Goal: Information Seeking & Learning: Learn about a topic

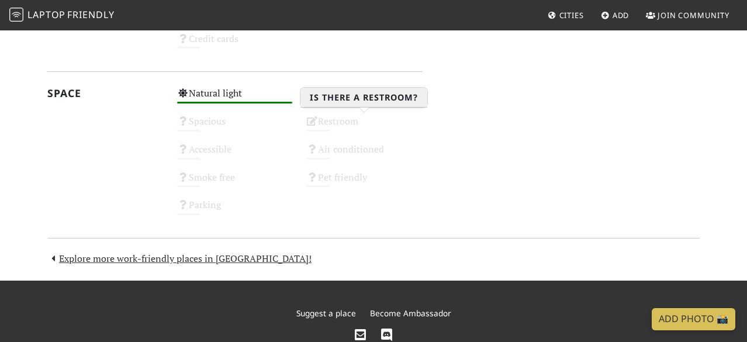
scroll to position [666, 0]
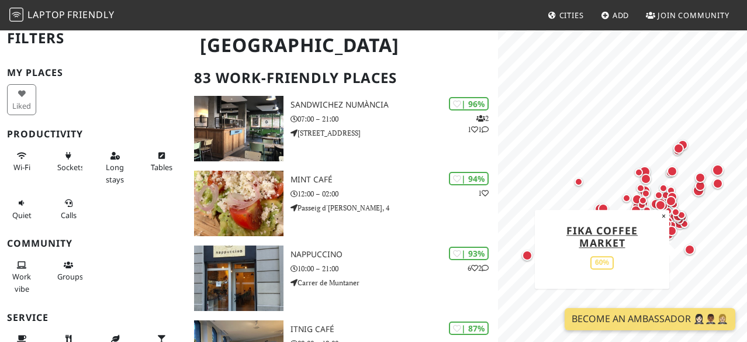
scroll to position [71, 0]
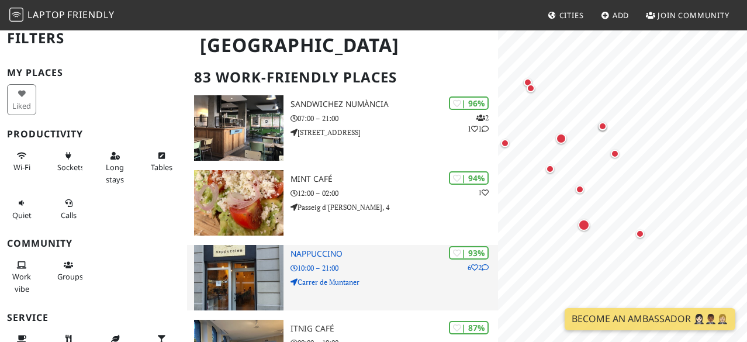
click at [433, 276] on p "Carrer de Muntaner" at bounding box center [393, 281] width 207 height 11
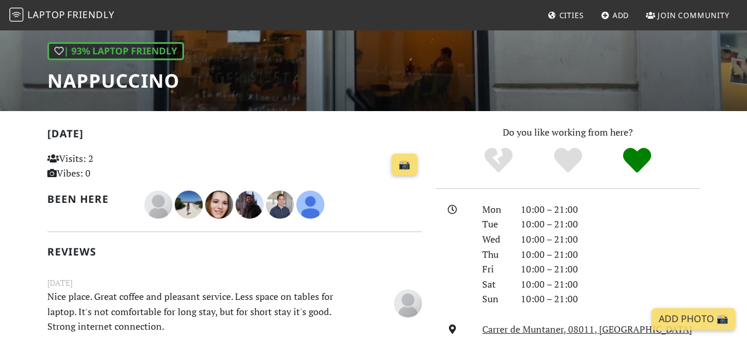
scroll to position [162, 0]
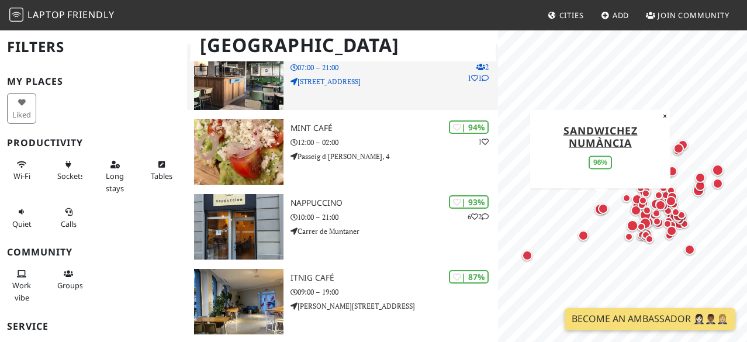
scroll to position [121, 0]
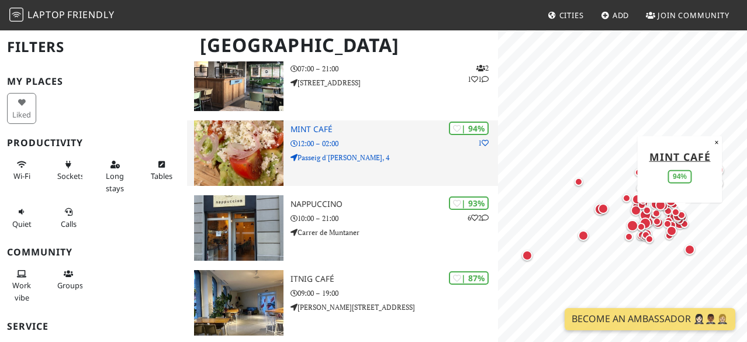
click at [244, 163] on img at bounding box center [239, 152] width 90 height 65
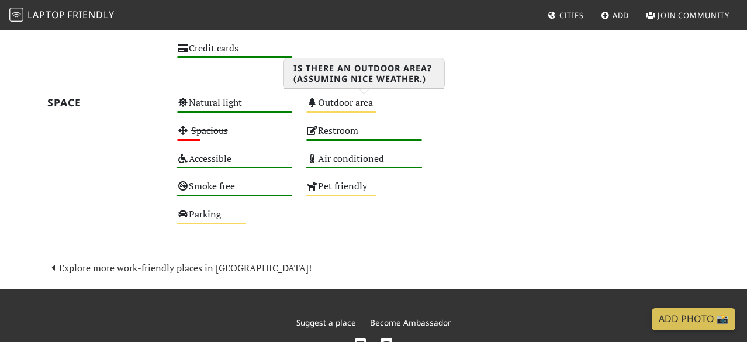
scroll to position [721, 0]
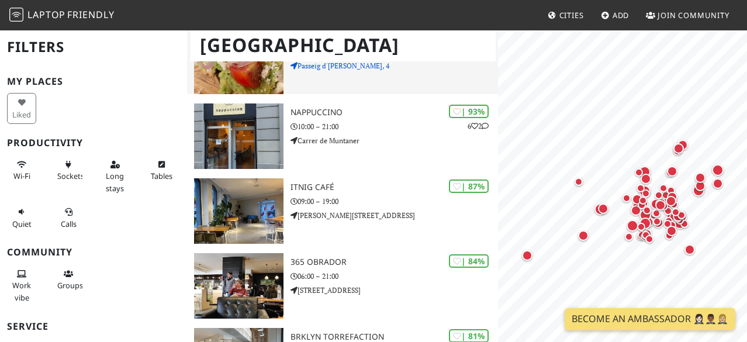
scroll to position [216, 0]
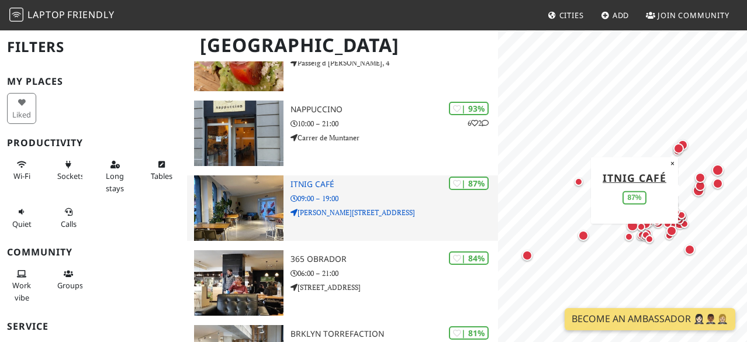
click at [269, 197] on img at bounding box center [239, 207] width 90 height 65
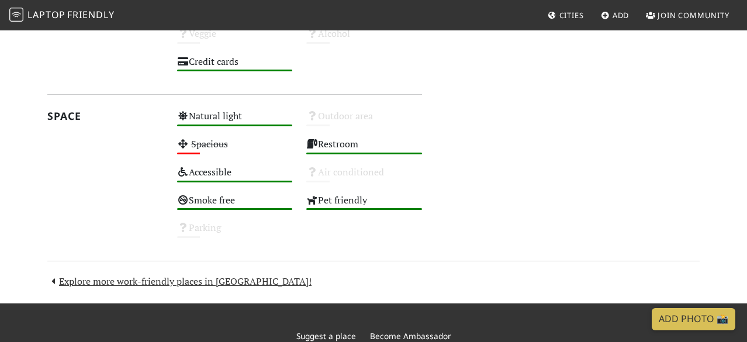
scroll to position [639, 0]
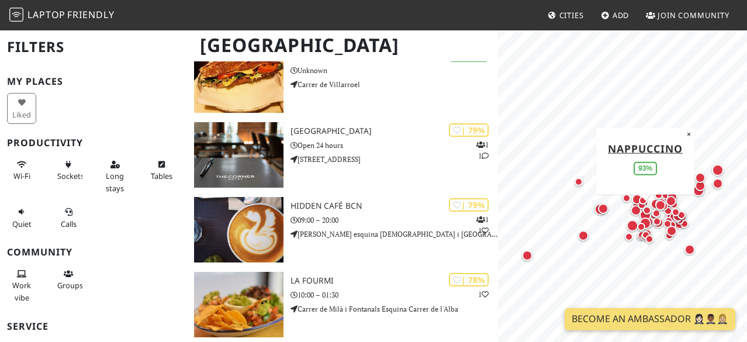
scroll to position [717, 0]
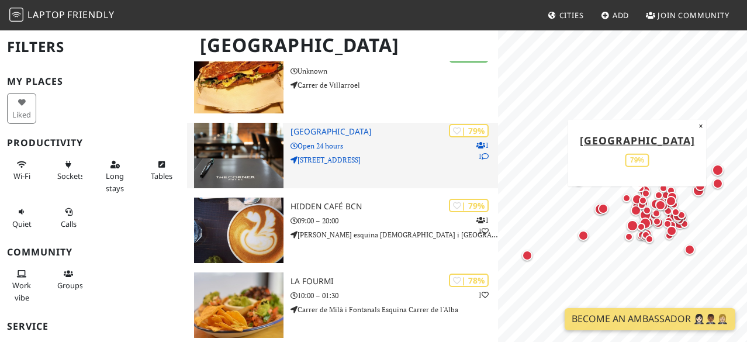
click at [401, 143] on p "Open 24 hours" at bounding box center [393, 145] width 207 height 11
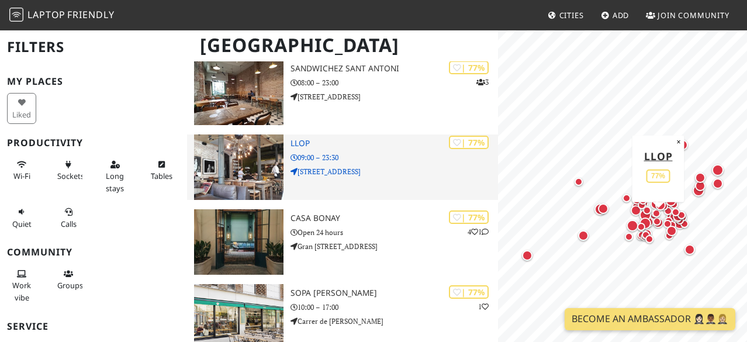
scroll to position [1013, 0]
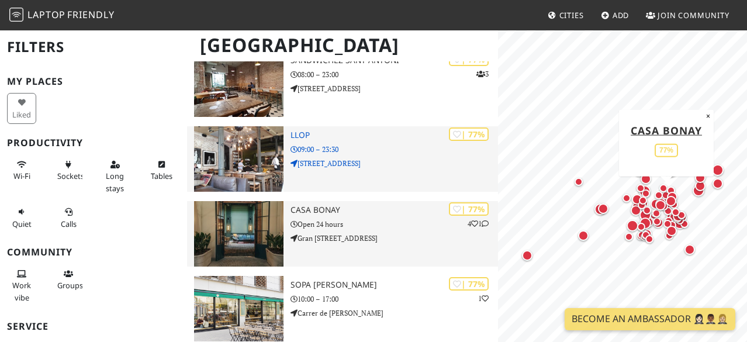
click at [253, 216] on img at bounding box center [239, 233] width 90 height 65
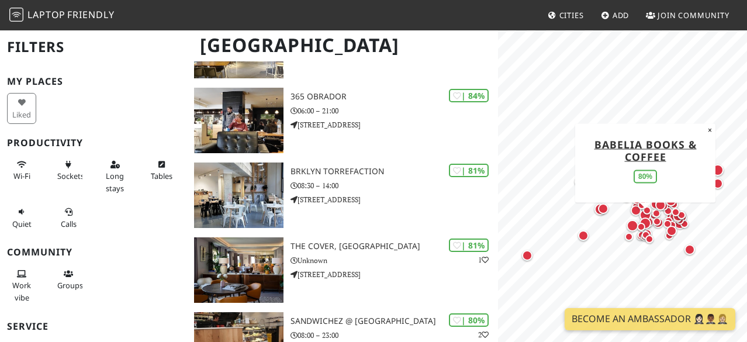
scroll to position [0, 0]
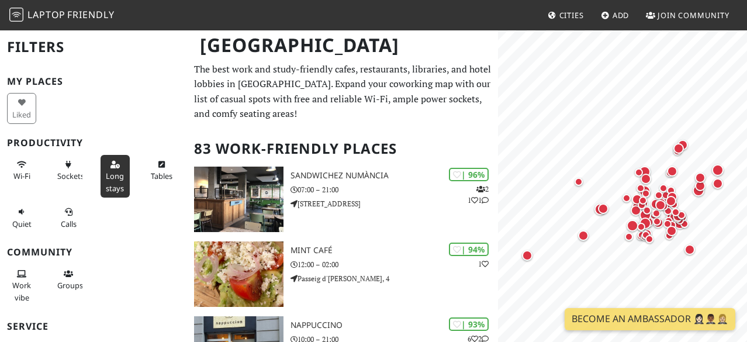
click at [115, 170] on button "Long stays" at bounding box center [115, 176] width 29 height 43
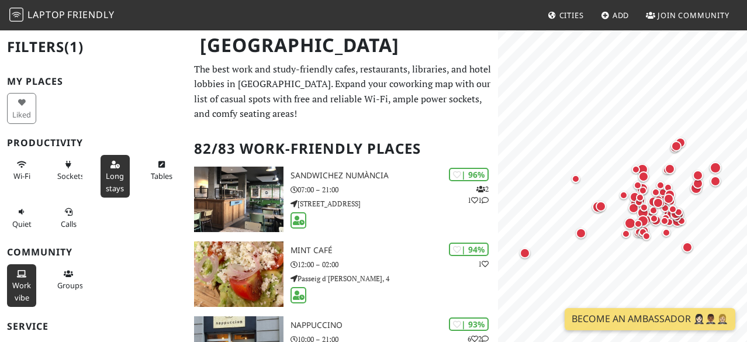
click at [18, 289] on span "Work vibe" at bounding box center [21, 291] width 19 height 22
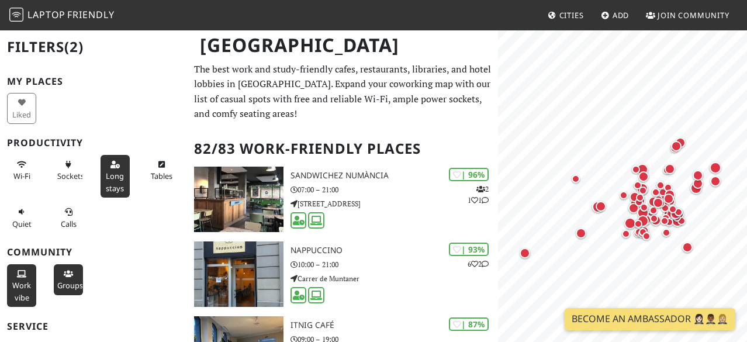
click at [67, 284] on span "Groups" at bounding box center [70, 285] width 26 height 11
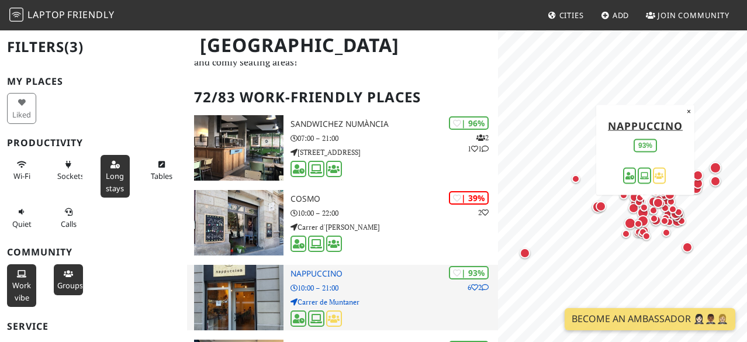
scroll to position [51, 0]
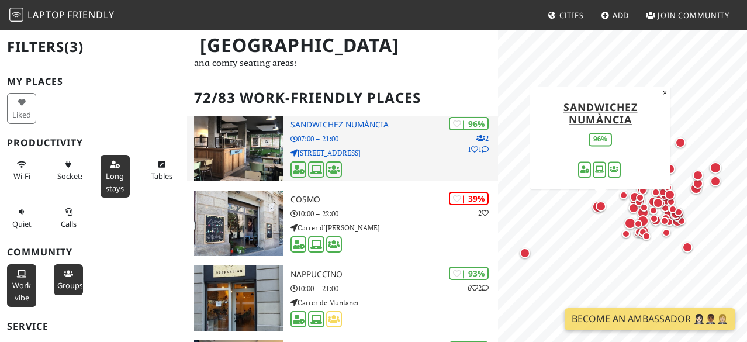
click at [387, 145] on div "| 96% 2 1 1 SandwiChez Numància 07:00 – 21:00 C/ de Numància, 147" at bounding box center [393, 148] width 207 height 65
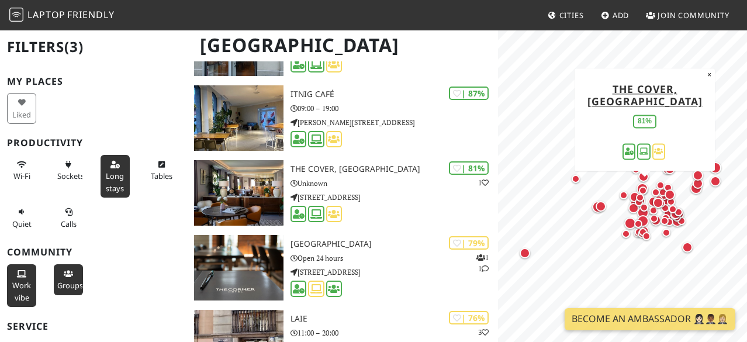
scroll to position [307, 0]
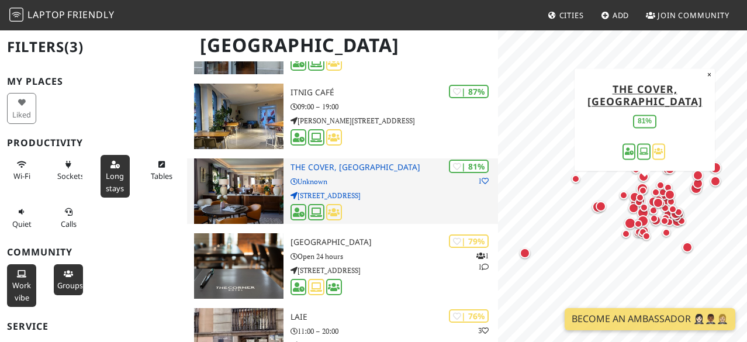
click at [242, 193] on img at bounding box center [239, 190] width 90 height 65
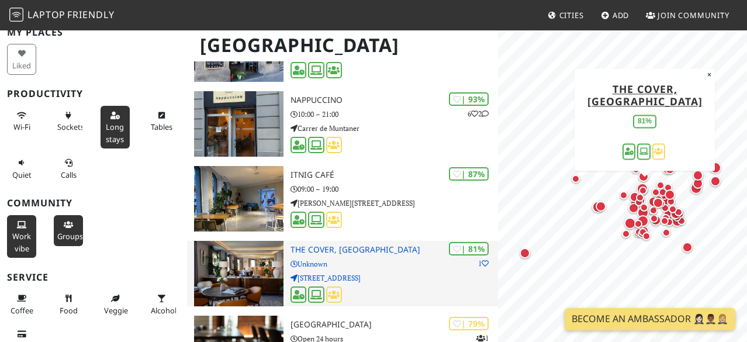
scroll to position [230, 0]
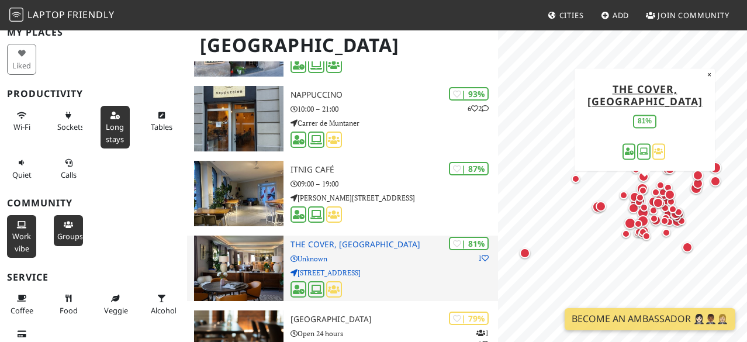
click at [382, 275] on p "C/ del Rosselló, 265" at bounding box center [393, 272] width 207 height 11
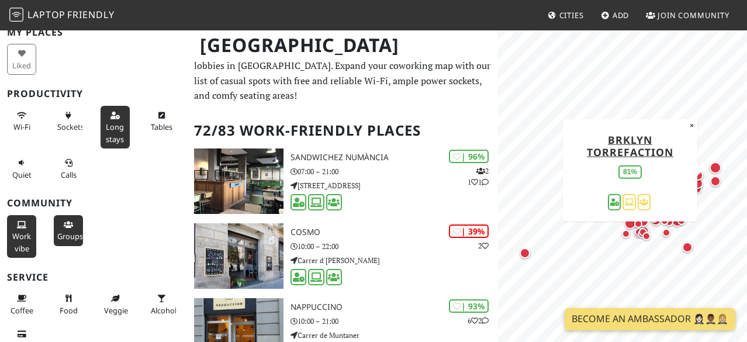
scroll to position [0, 0]
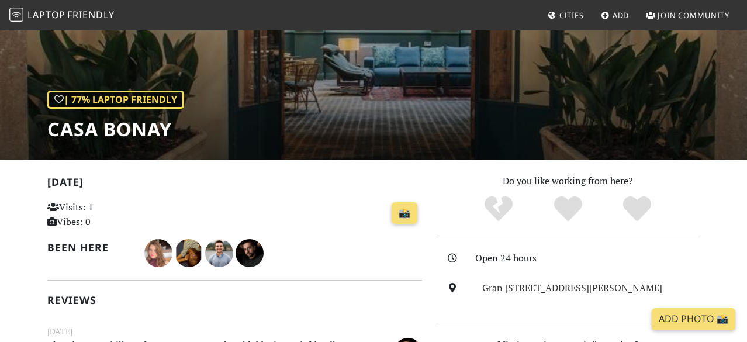
scroll to position [133, 0]
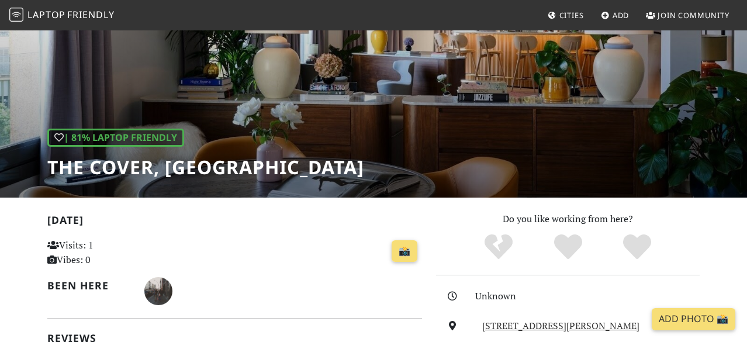
scroll to position [74, 0]
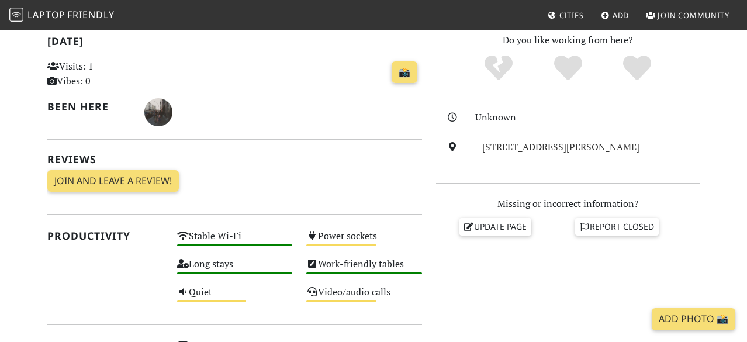
scroll to position [273, 0]
